Goal: Information Seeking & Learning: Learn about a topic

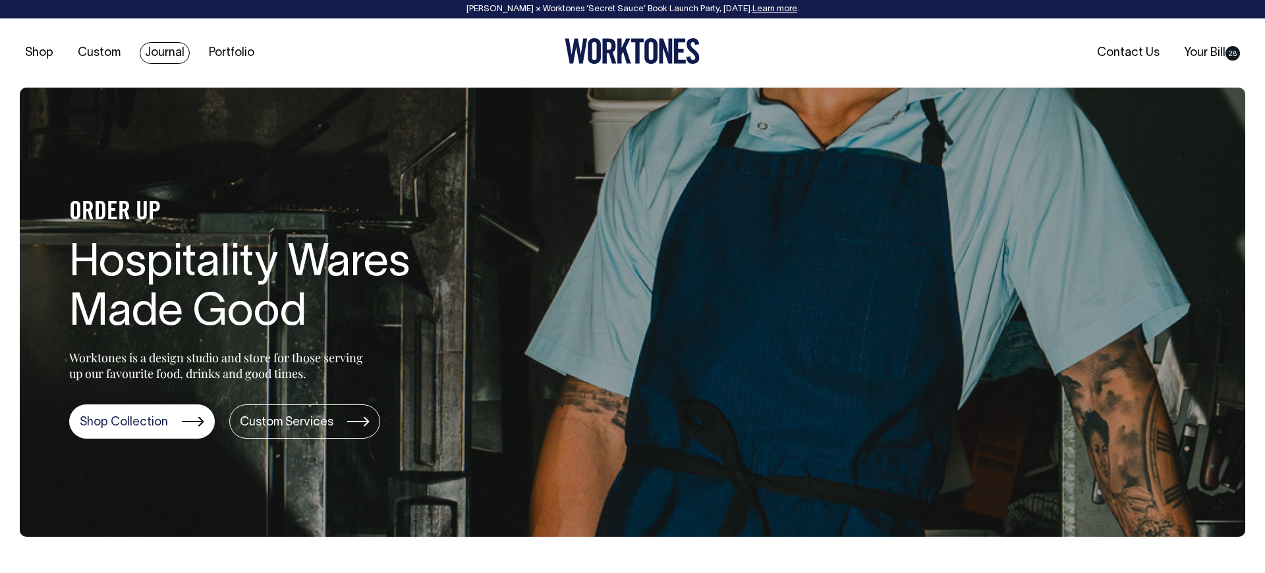
click at [162, 51] on link "Journal" at bounding box center [165, 53] width 50 height 22
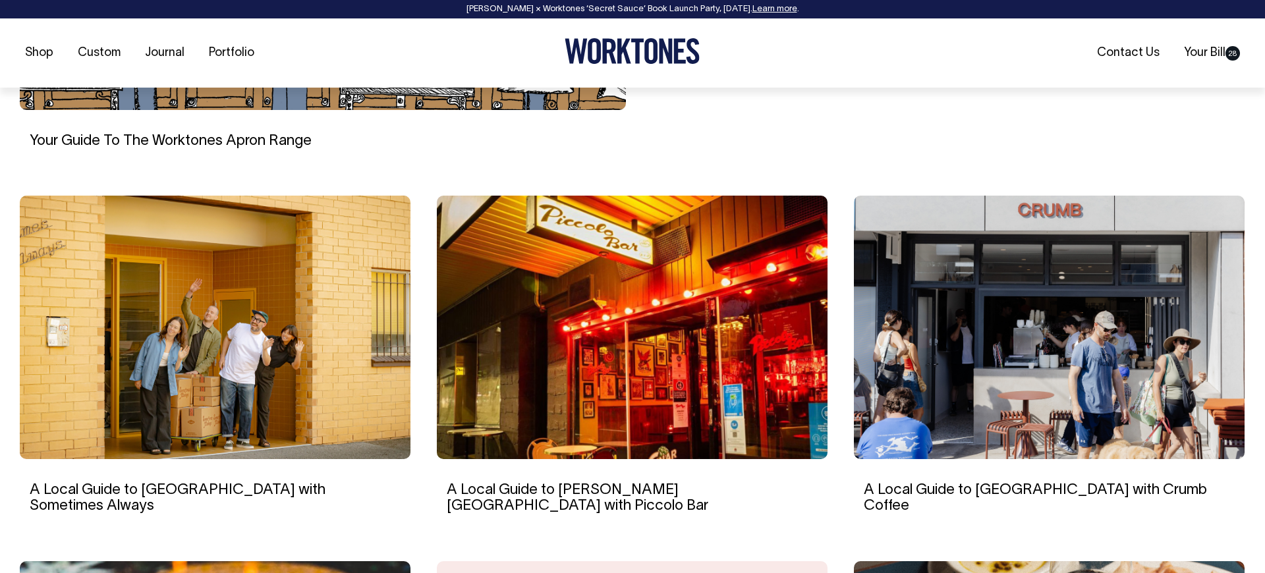
scroll to position [748, 0]
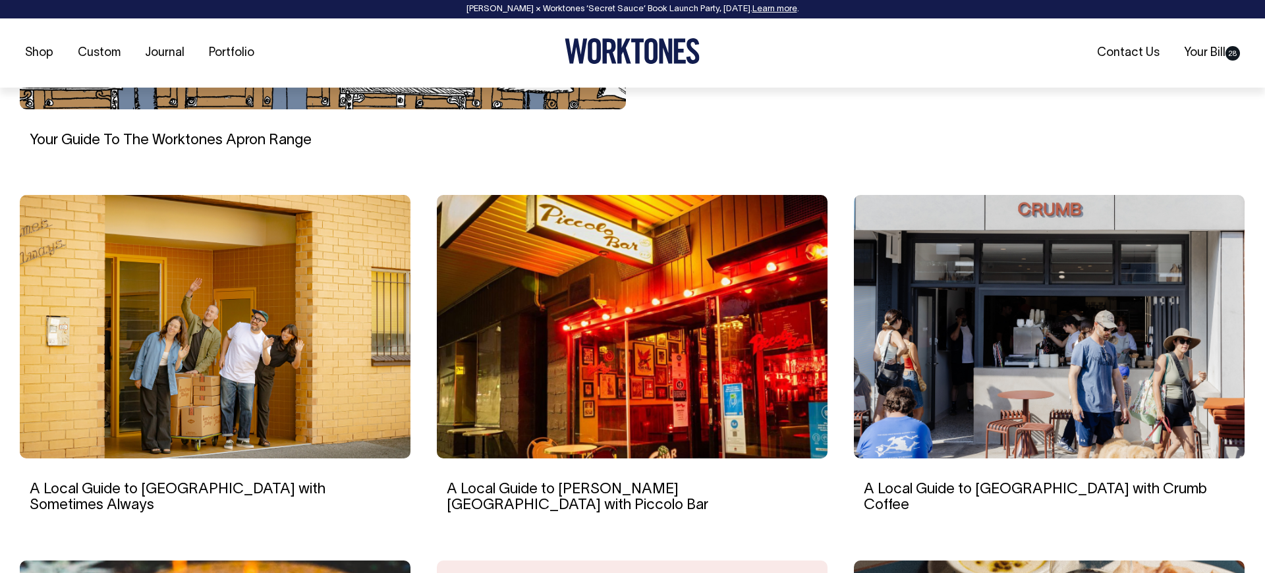
click at [627, 337] on img at bounding box center [632, 327] width 391 height 264
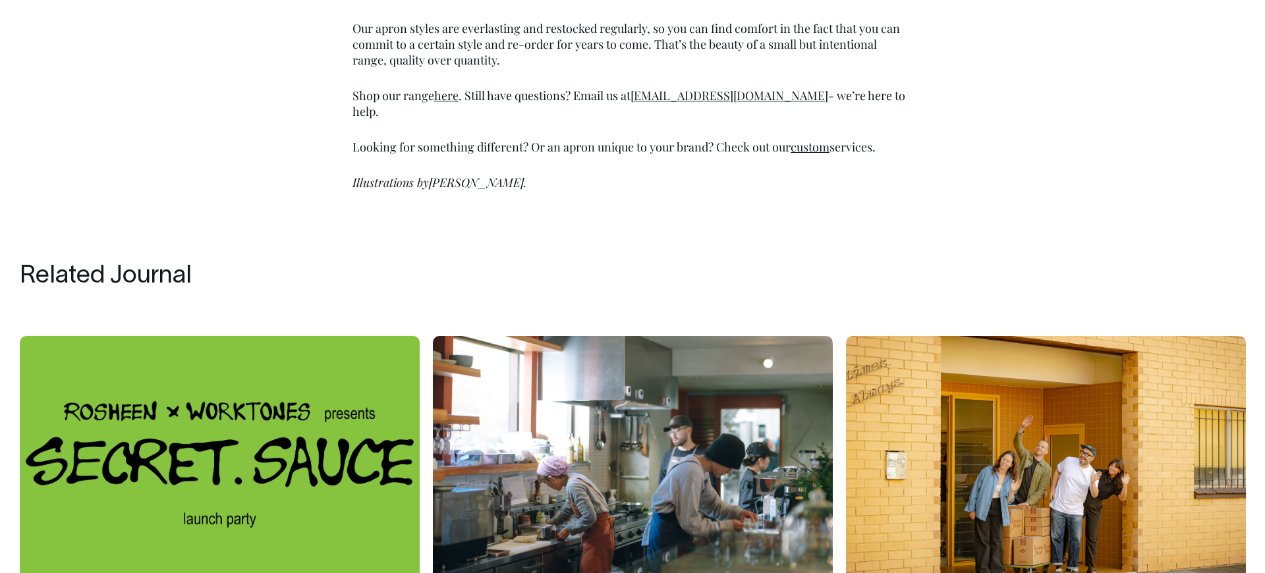
scroll to position [4789, 0]
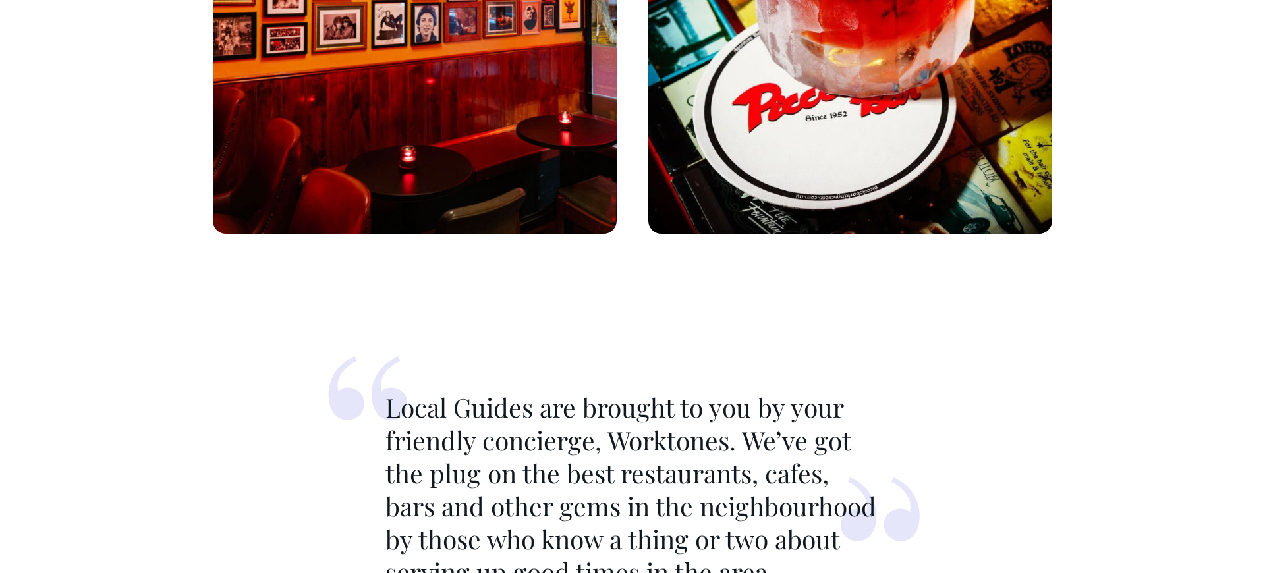
scroll to position [1464, 0]
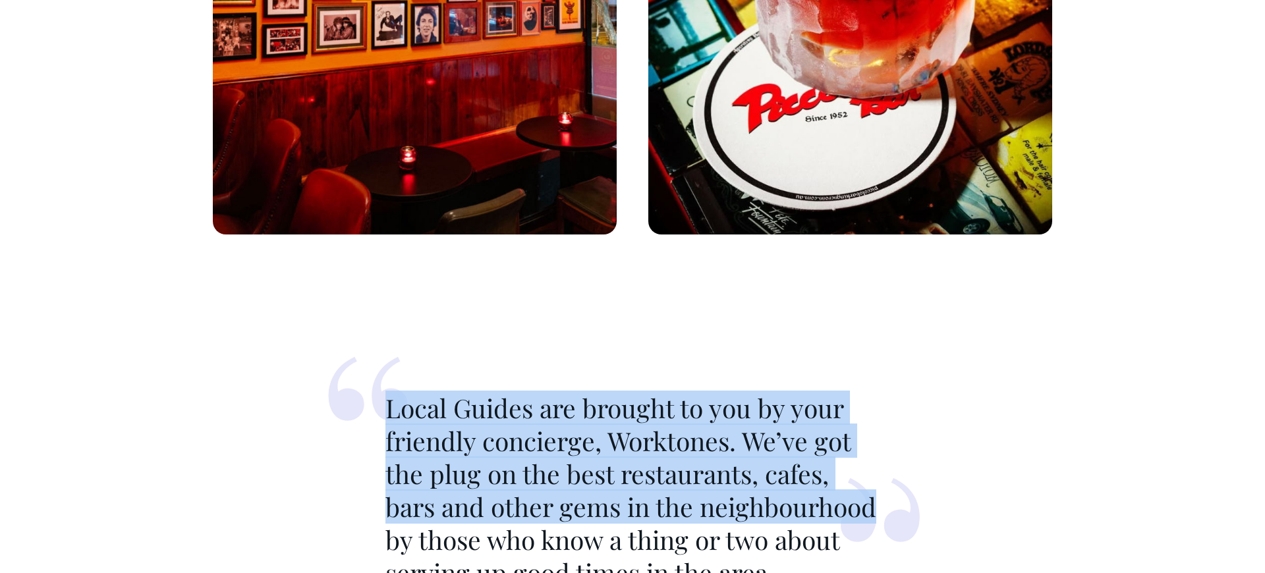
drag, startPoint x: 350, startPoint y: 333, endPoint x: 872, endPoint y: 455, distance: 536.6
click at [872, 455] on blockquote "Local Guides are brought to you by your friendly concierge, Worktones. We’ve go…" at bounding box center [632, 488] width 586 height 322
click at [830, 534] on p "Local Guides are brought to you by your friendly concierge, Worktones. We’ve go…" at bounding box center [632, 491] width 494 height 198
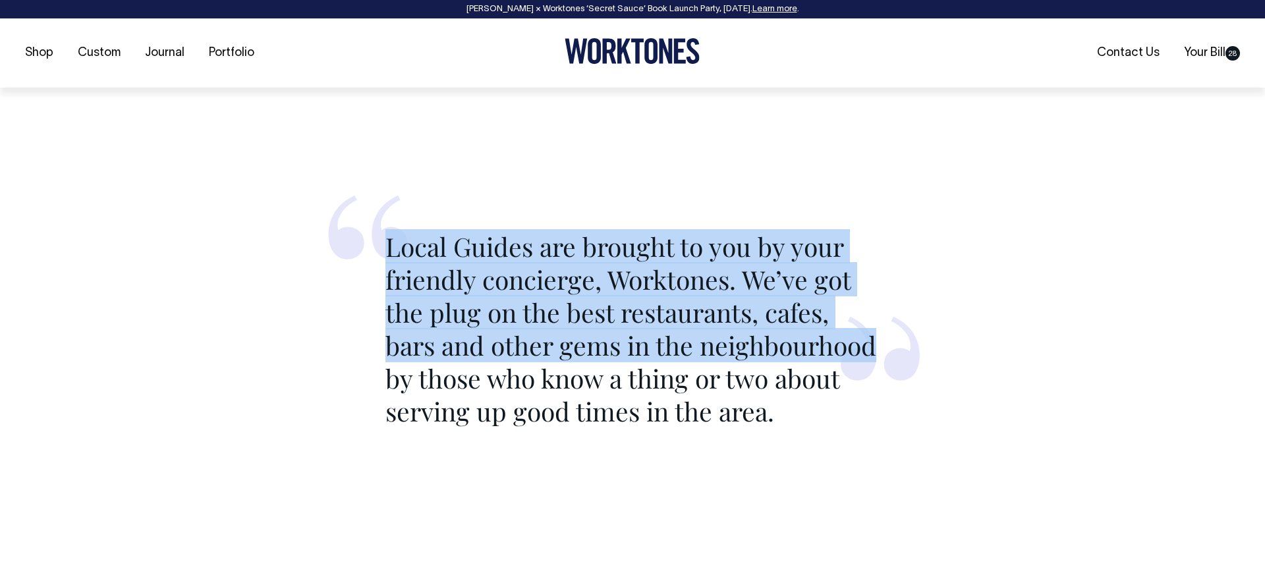
scroll to position [1626, 0]
